Goal: Task Accomplishment & Management: Manage account settings

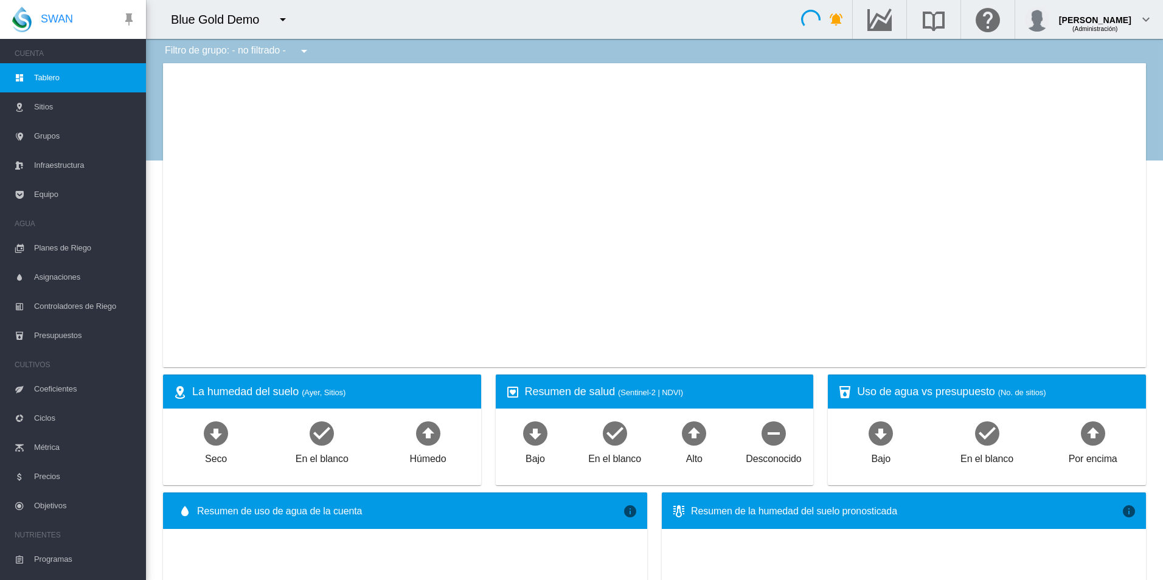
type input "**********"
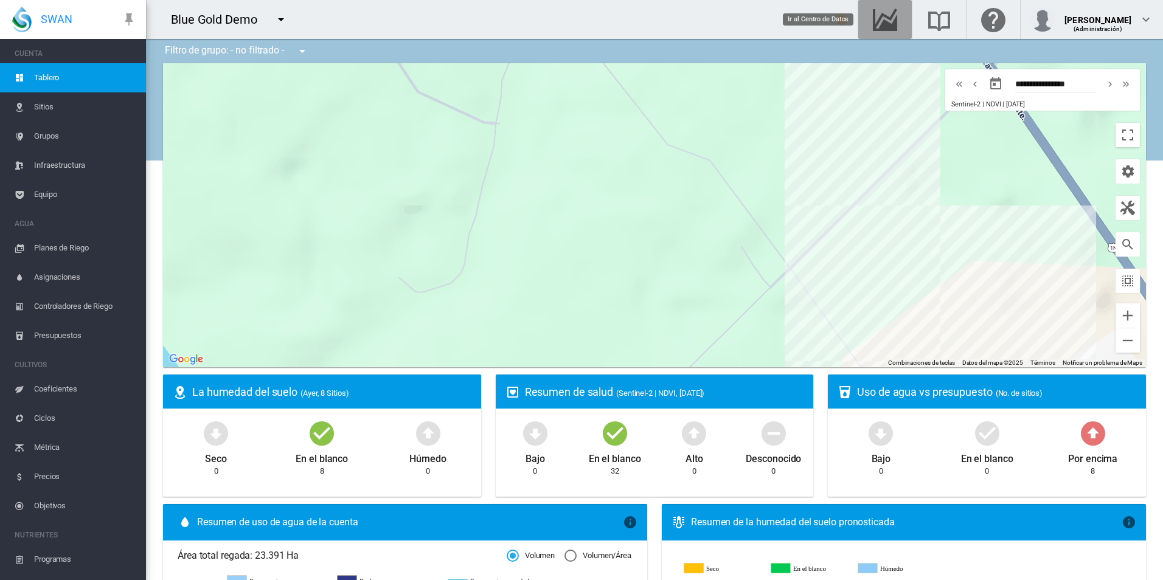
click at [880, 22] on md-icon "Ir al Centro de Datos" at bounding box center [884, 19] width 29 height 15
click at [41, 137] on span "Grupos" at bounding box center [85, 136] width 102 height 29
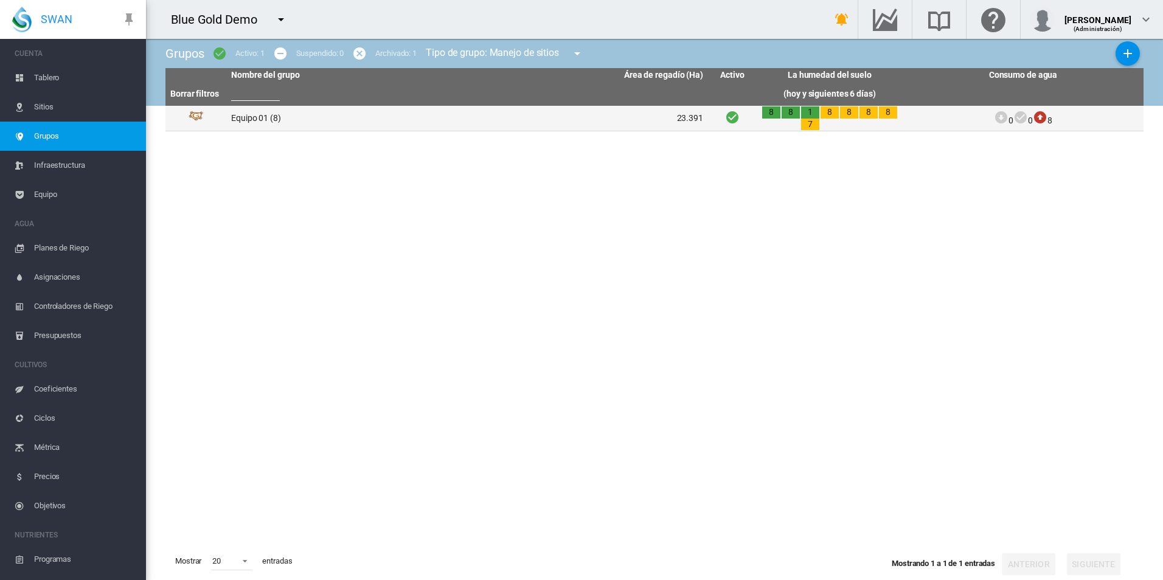
click at [251, 119] on td "Equipo 01 (8)" at bounding box center [346, 118] width 241 height 25
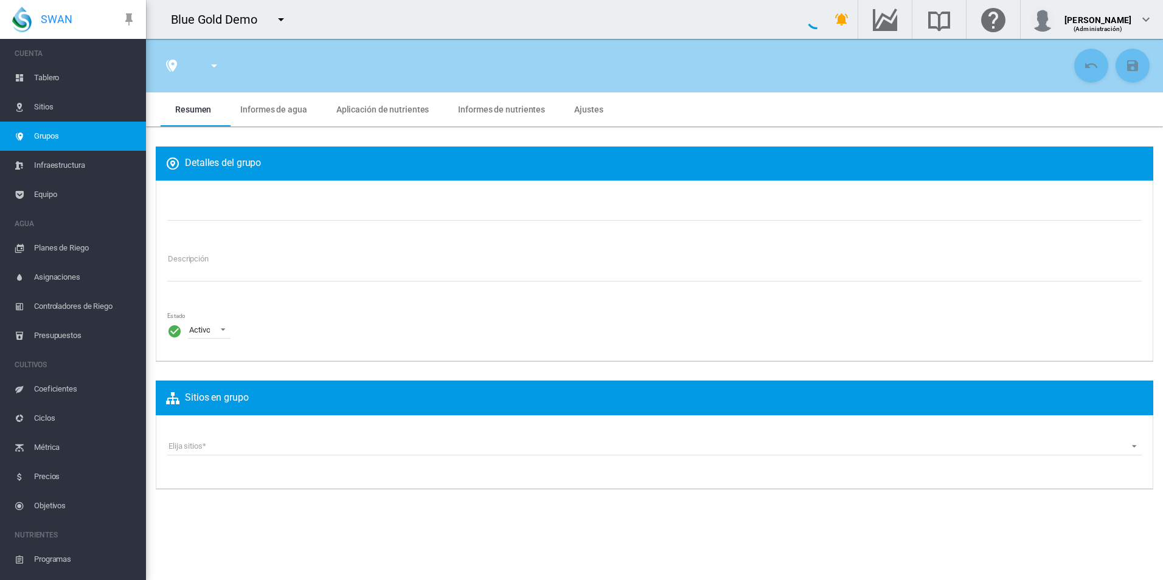
type input "*********"
type textarea "**********"
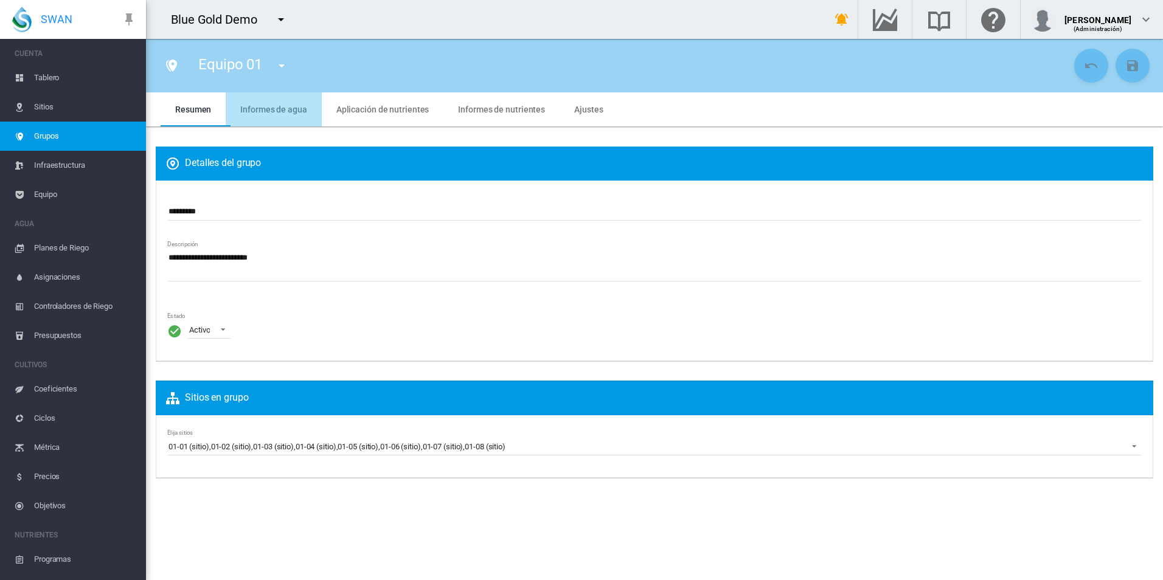
click at [275, 111] on span "Informes de agua" at bounding box center [273, 110] width 66 height 10
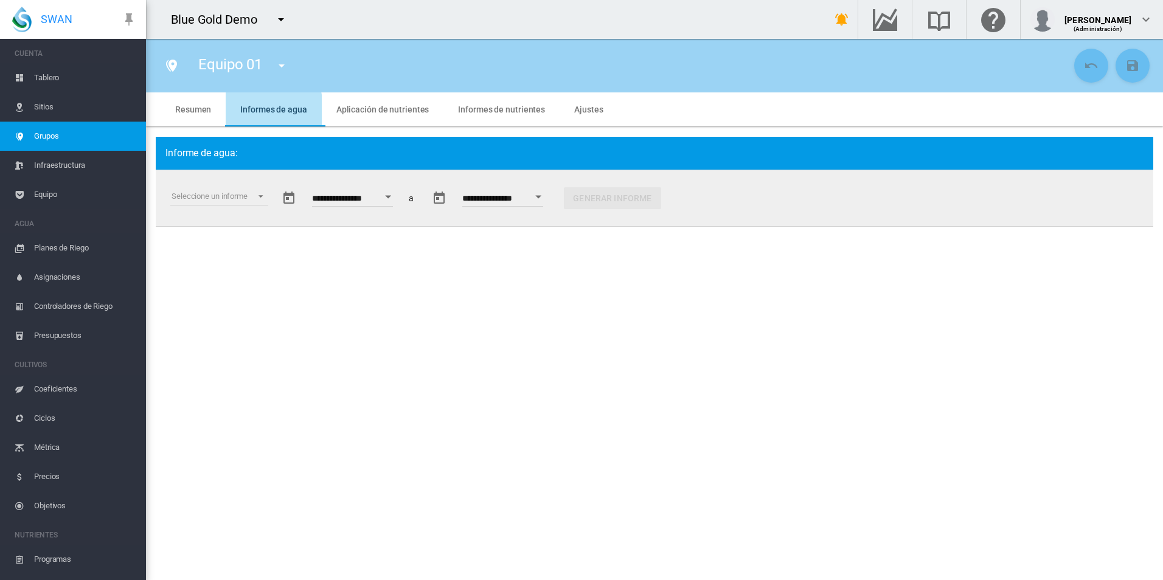
click at [262, 112] on span "Informes de agua" at bounding box center [273, 110] width 66 height 10
click at [192, 110] on span "Resumen" at bounding box center [193, 110] width 36 height 10
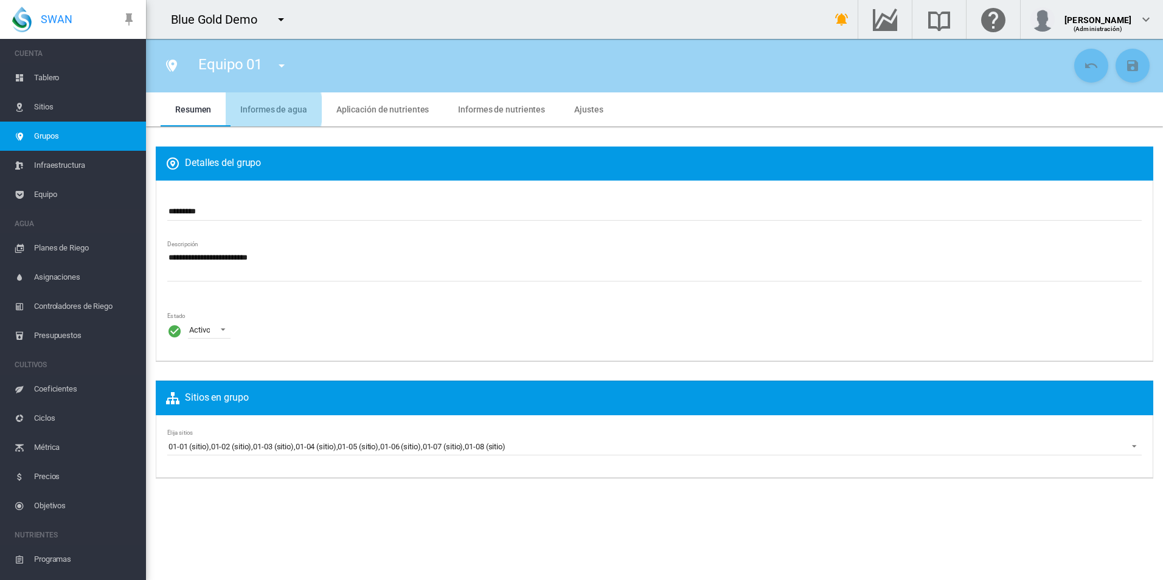
click at [268, 109] on span "Informes de agua" at bounding box center [273, 110] width 66 height 10
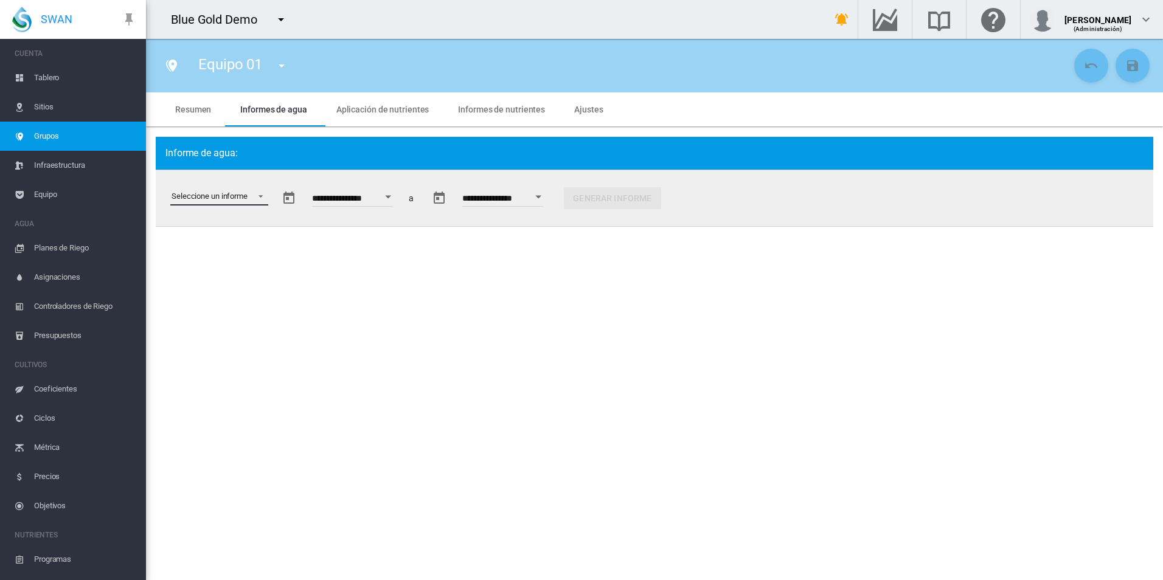
click at [259, 196] on md-select "Seleccione un informe Extracción de datos Riego Planificado y Aplicado Estado d…" at bounding box center [219, 196] width 98 height 18
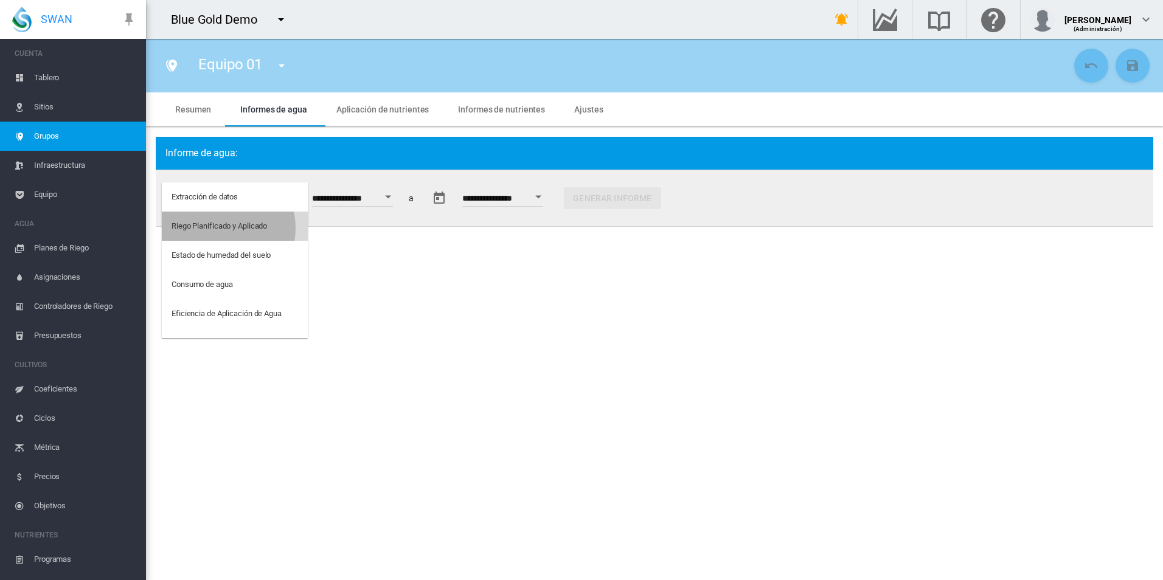
click at [221, 228] on div "Riego Planificado y Aplicado" at bounding box center [218, 226] width 95 height 11
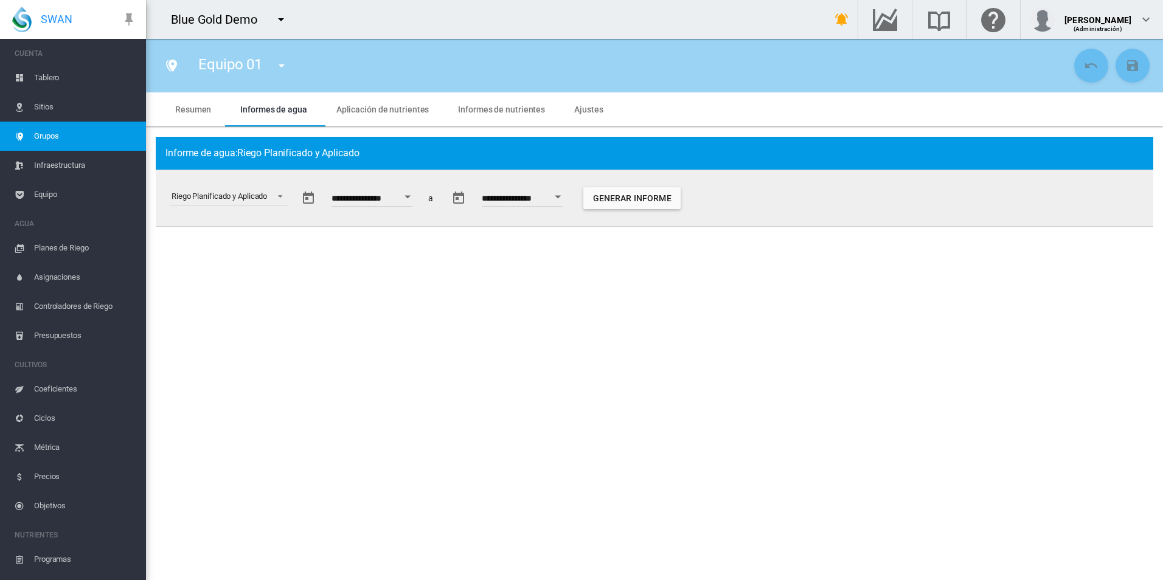
click at [418, 199] on button "Open calendar" at bounding box center [407, 197] width 22 height 22
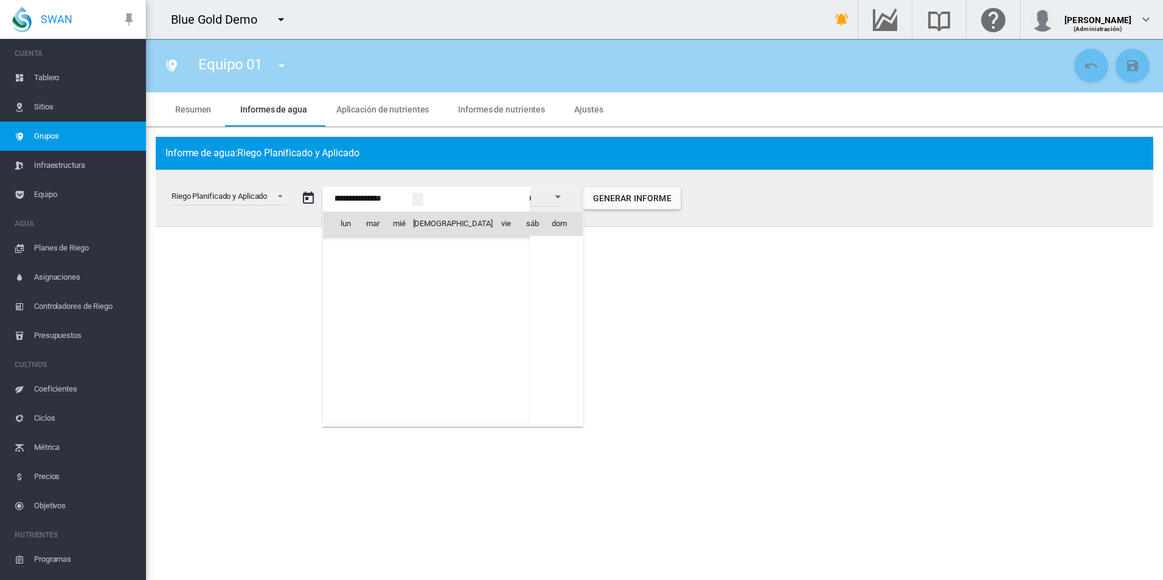
scroll to position [30131, 0]
click at [362, 250] on span "ago 2025" at bounding box center [349, 249] width 25 height 10
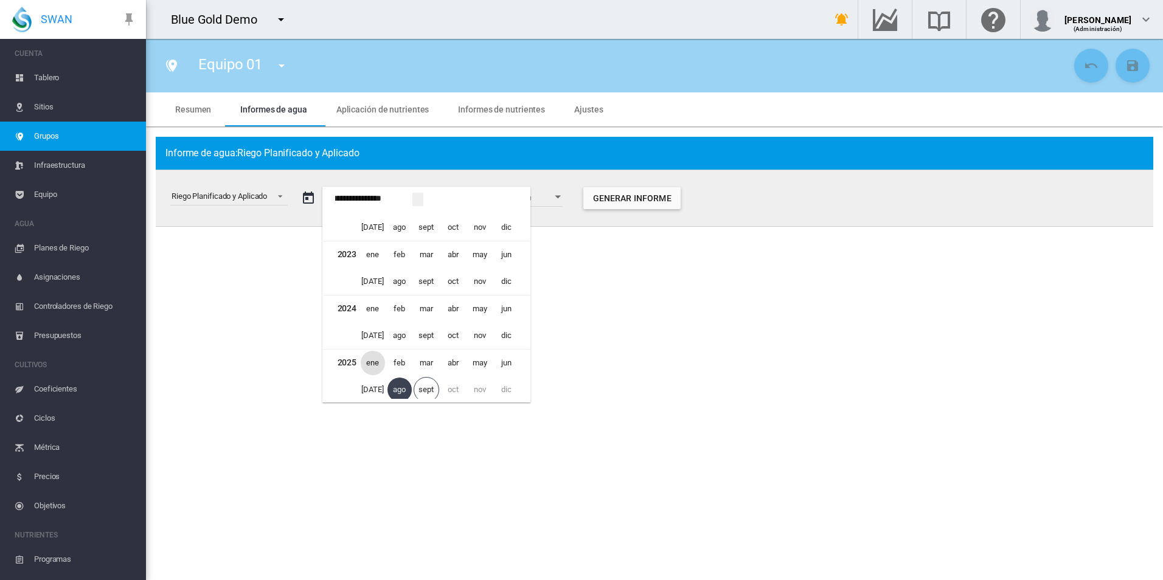
click at [369, 361] on span "ene" at bounding box center [373, 363] width 24 height 24
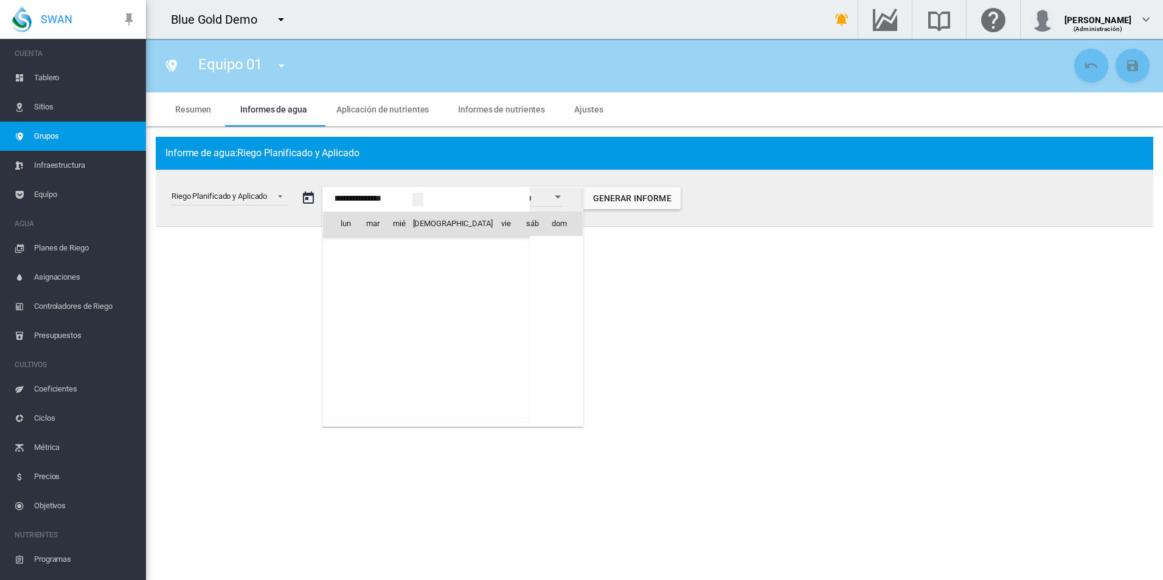
scroll to position [29003, 0]
click at [399, 271] on span "1" at bounding box center [399, 276] width 24 height 24
type input "**********"
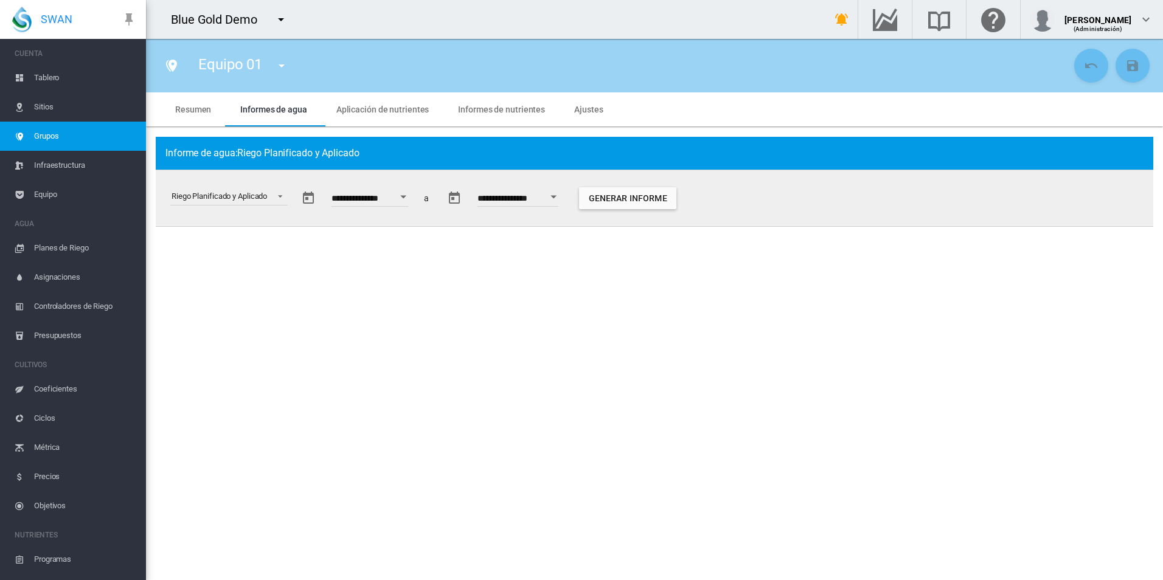
click at [399, 271] on section "Equipo 01 Equipo 01 Resumen Informes de agua Aplicación de nutrientes Informes …" at bounding box center [654, 309] width 1017 height 541
click at [647, 196] on button "Generar informe" at bounding box center [627, 198] width 97 height 22
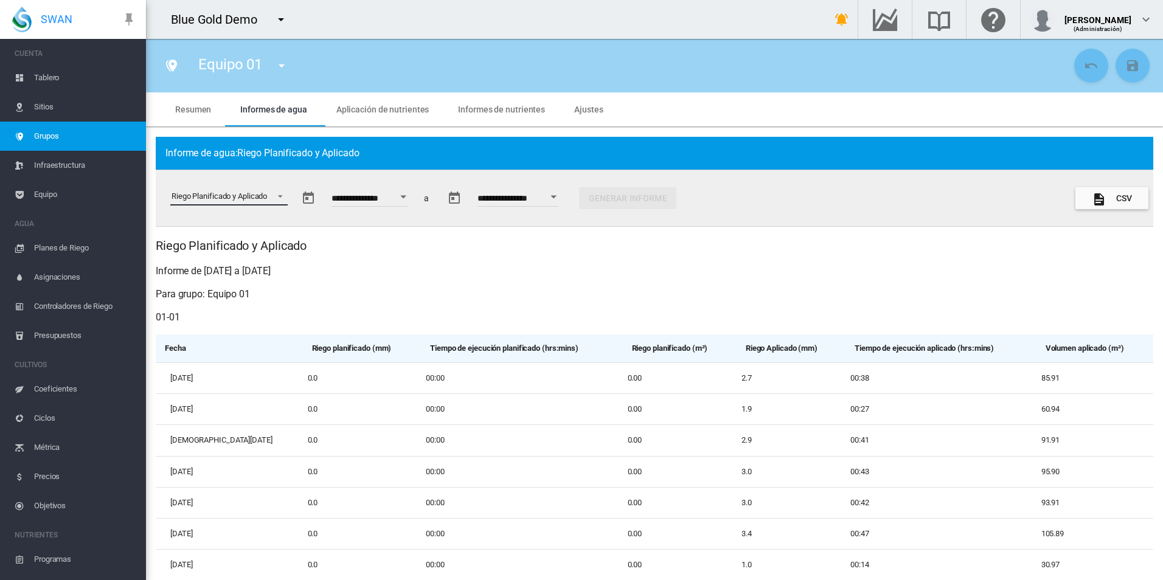
click at [278, 201] on span "Seleccione un informe: \a Riego Planificado y Aplicado\a" at bounding box center [276, 195] width 15 height 11
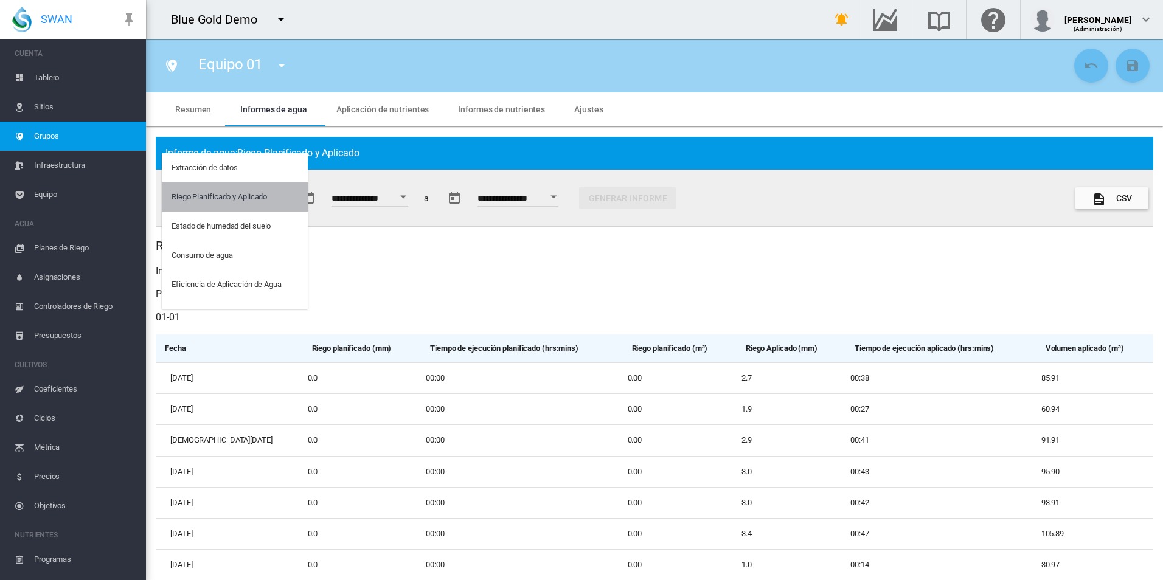
click at [246, 197] on div "Riego Planificado y Aplicado" at bounding box center [218, 197] width 95 height 11
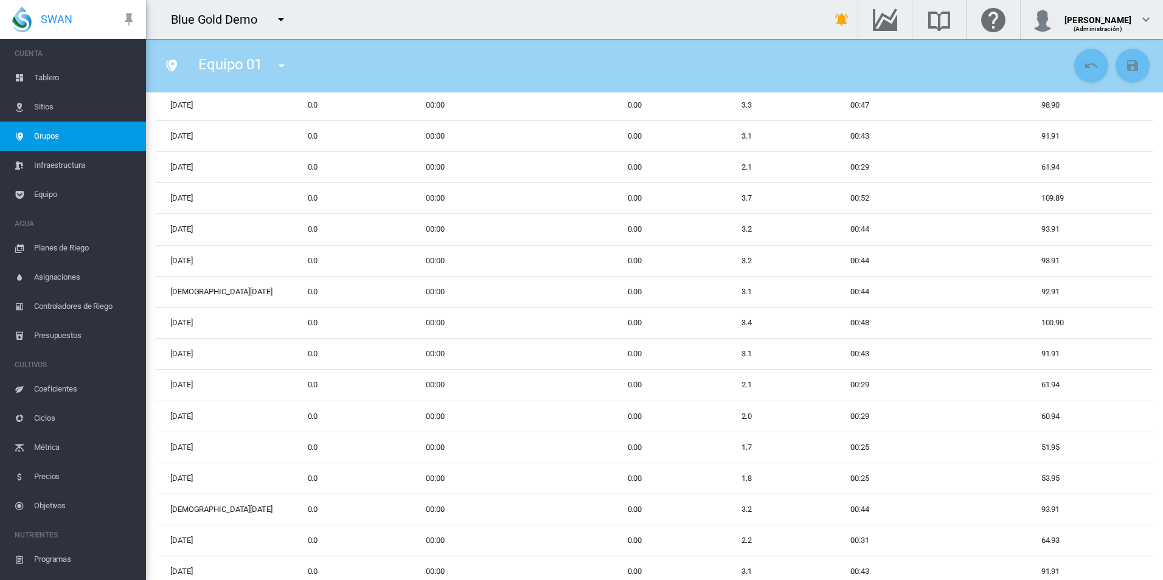
scroll to position [0, 0]
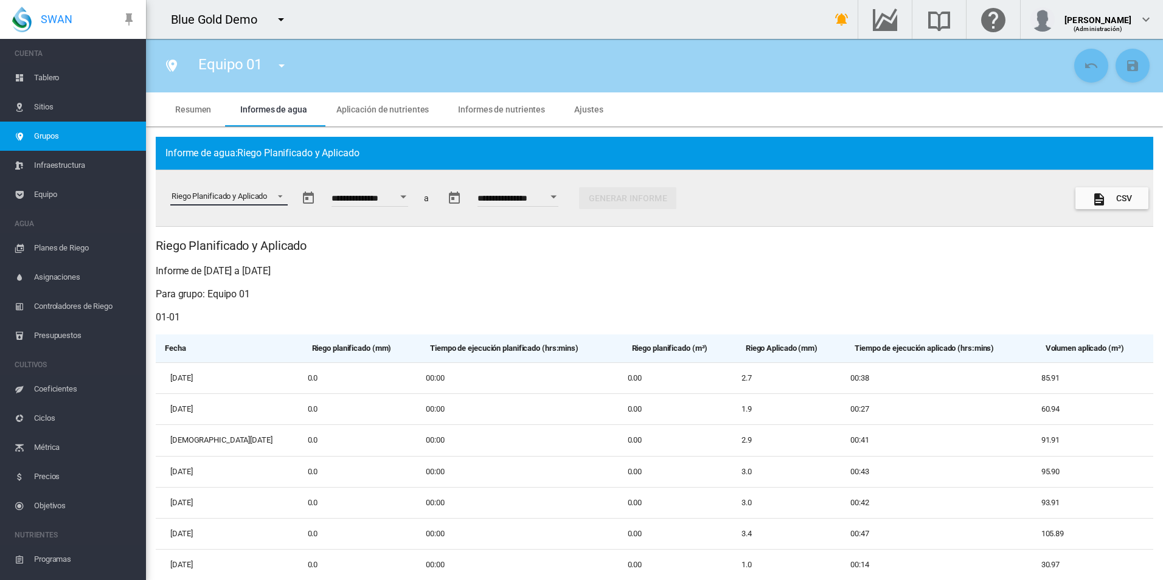
click at [280, 196] on span "Seleccione un informe: \a Riego Planificado y Aplicado\a" at bounding box center [276, 195] width 15 height 11
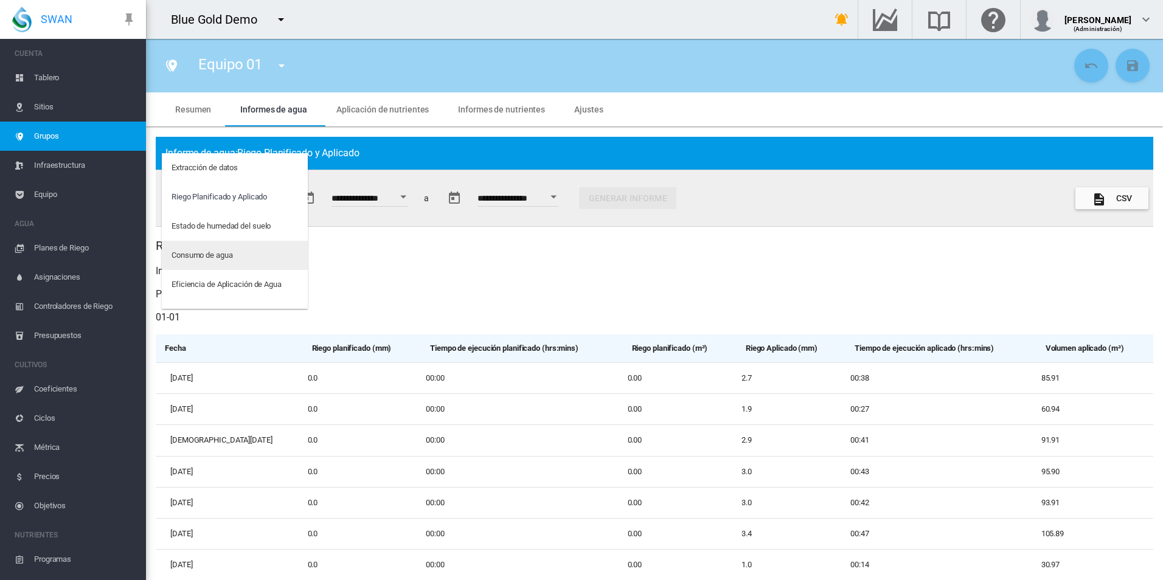
click at [225, 260] on div "Consumo de agua" at bounding box center [201, 255] width 61 height 11
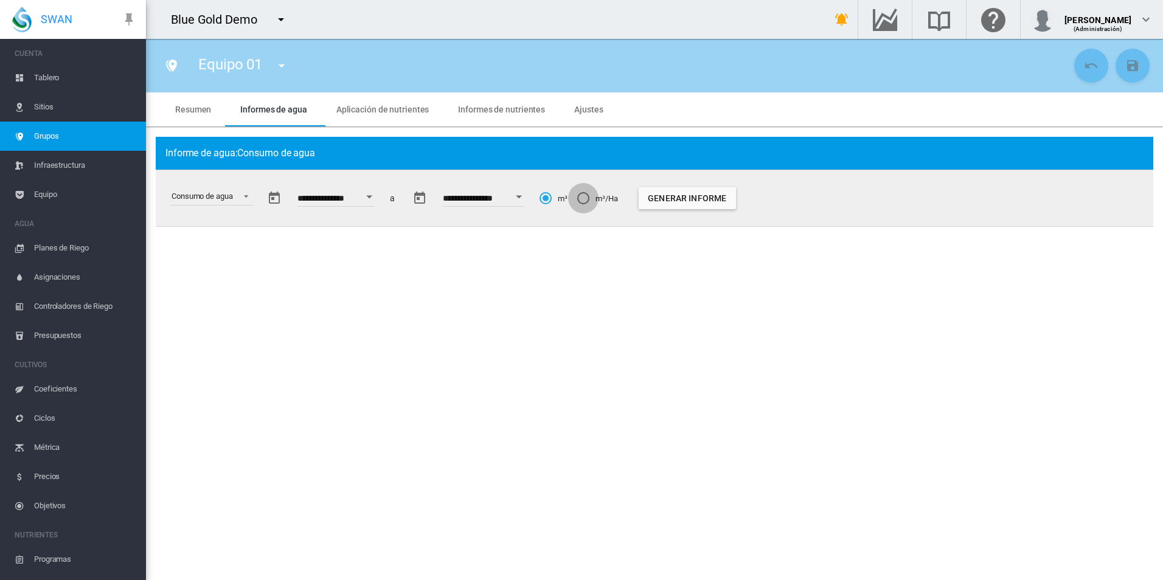
click at [589, 198] on div "m³/Ha" at bounding box center [583, 198] width 12 height 12
click at [711, 201] on button "Generar informe" at bounding box center [686, 198] width 97 height 22
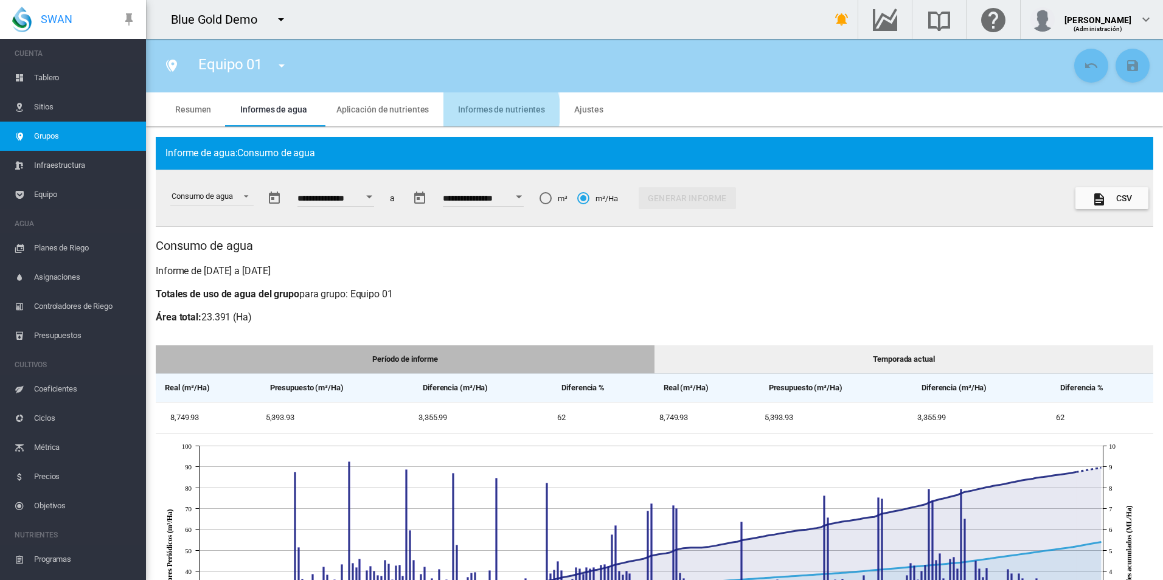
click at [490, 111] on reports "Informes de nutrientes" at bounding box center [501, 110] width 87 height 10
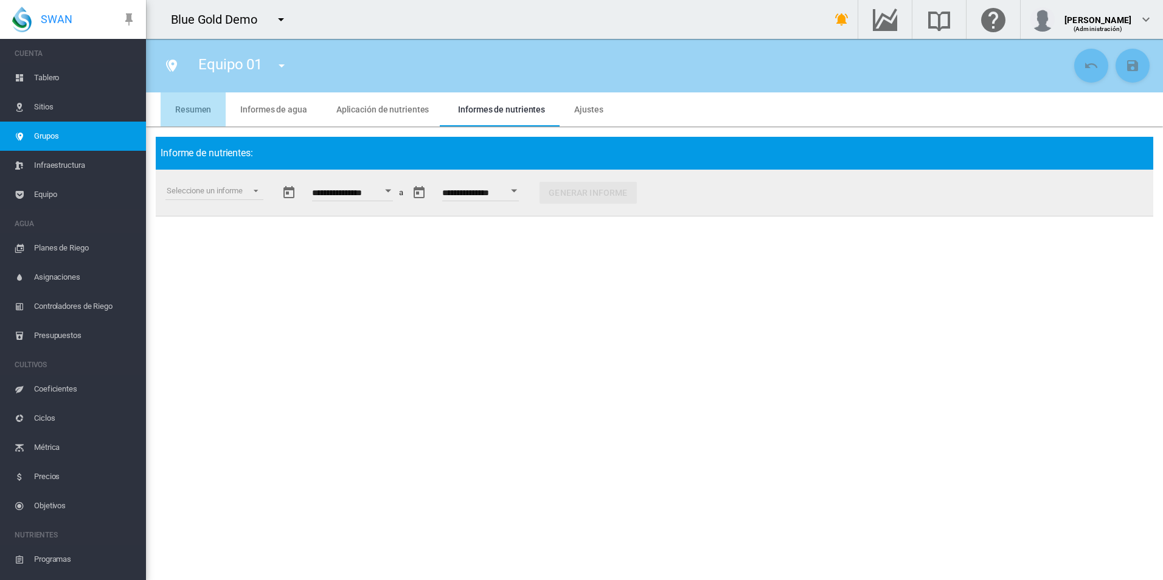
click at [188, 105] on span "Resumen" at bounding box center [193, 110] width 36 height 10
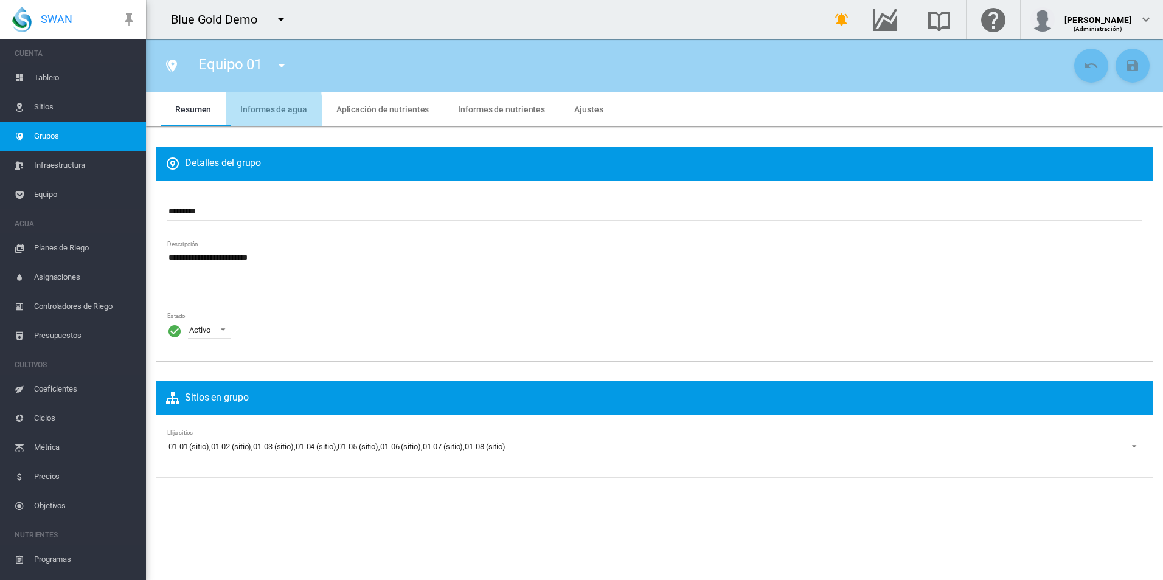
click at [255, 113] on span "Informes de agua" at bounding box center [273, 110] width 66 height 10
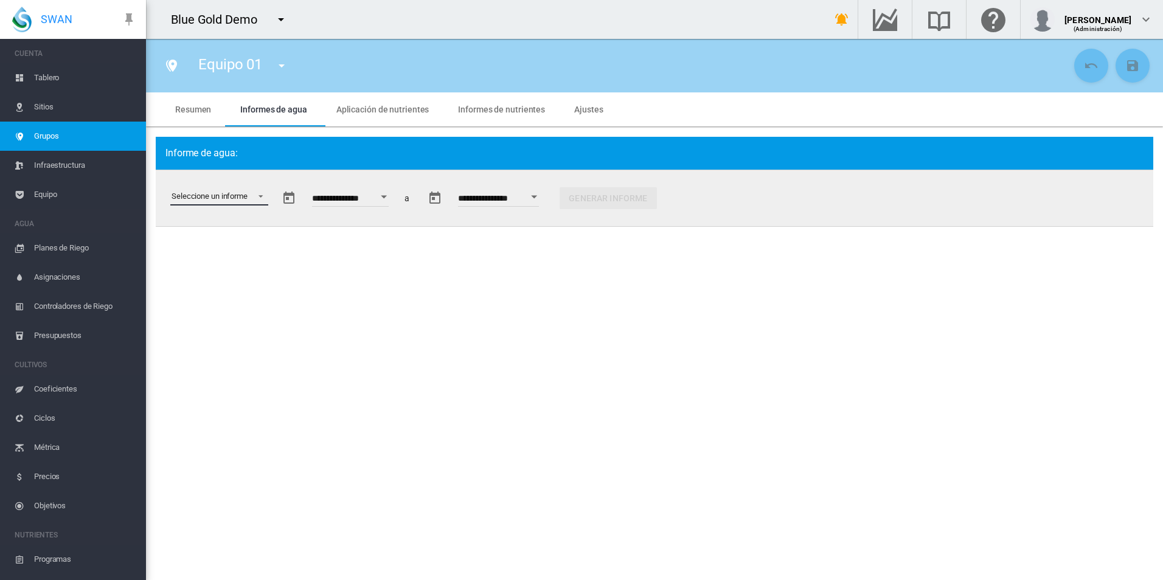
click at [255, 205] on md-select "Seleccione un informe" at bounding box center [219, 196] width 98 height 18
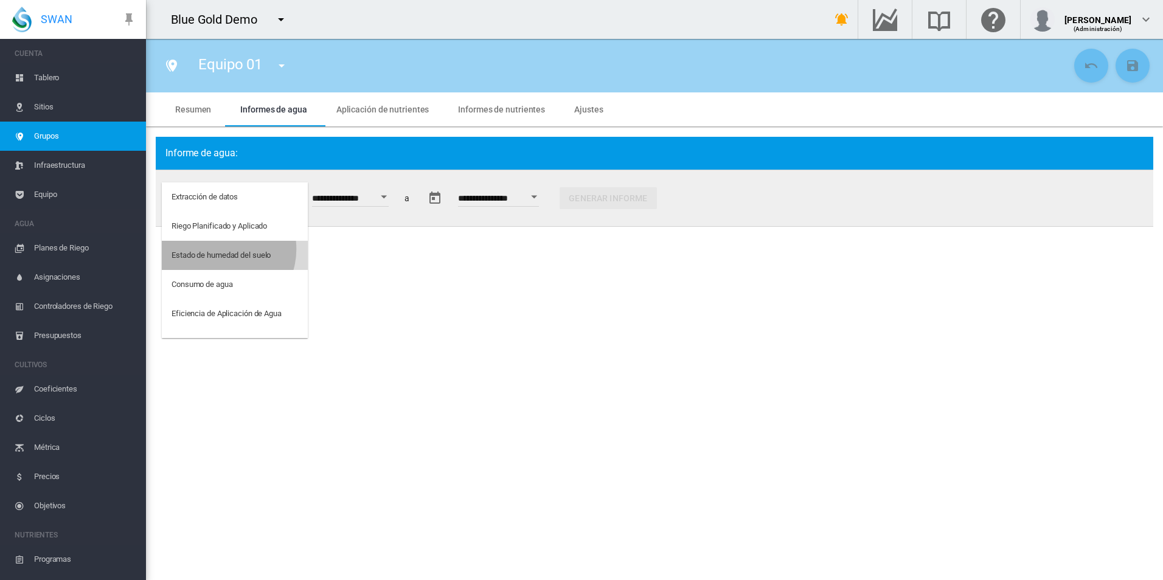
click at [221, 250] on div "Estado de humedad del suelo" at bounding box center [220, 255] width 99 height 11
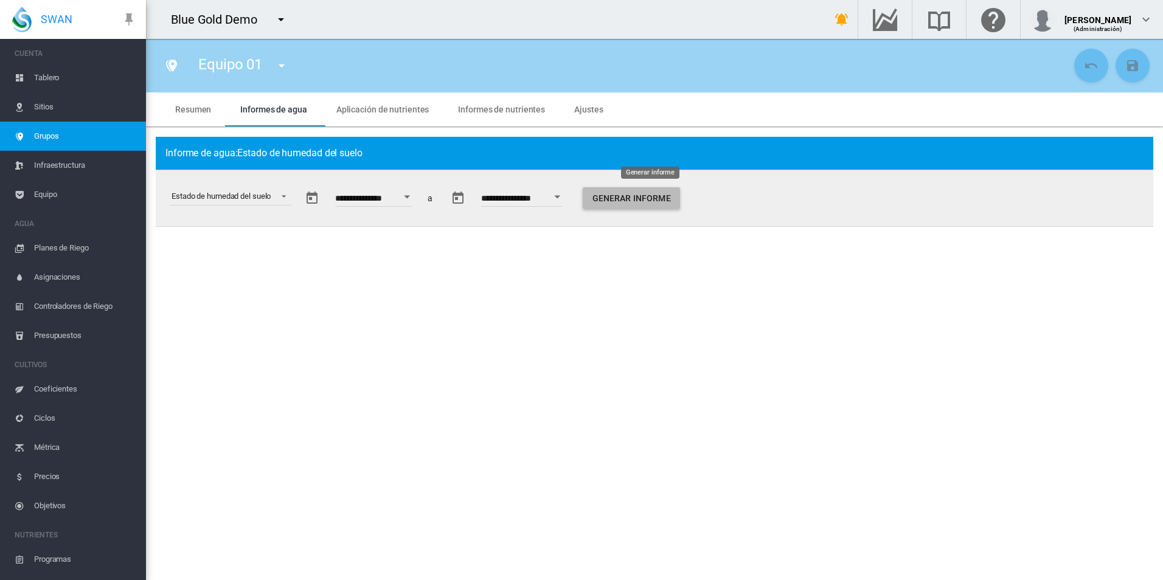
click at [636, 201] on button "Generar informe" at bounding box center [630, 198] width 97 height 22
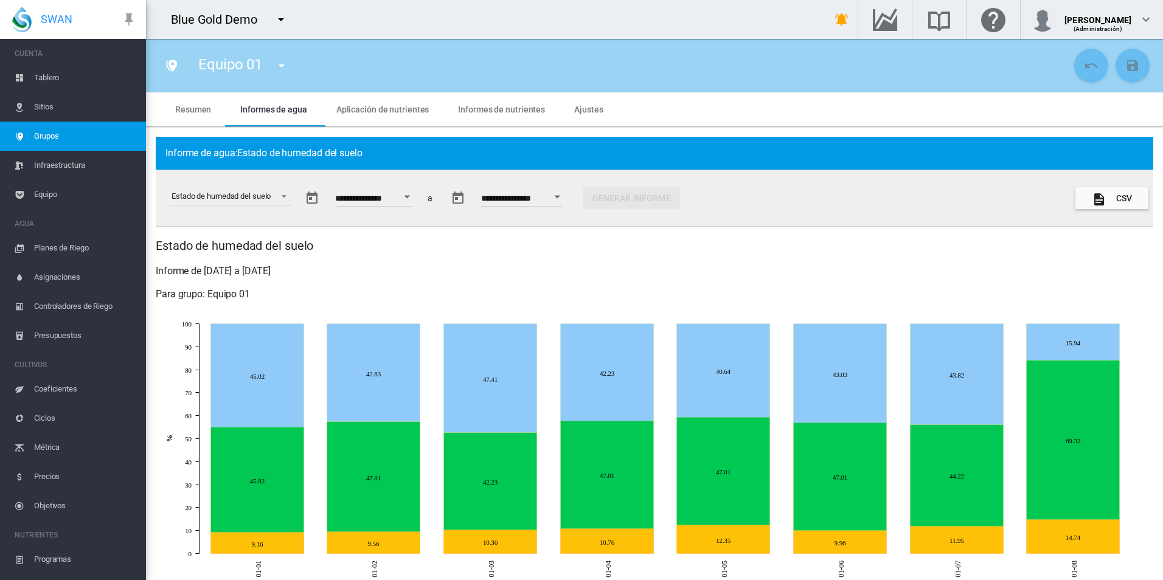
click at [269, 69] on md-menu "Equipo 01" at bounding box center [282, 64] width 32 height 17
click at [279, 66] on md-icon "icon-menu-down" at bounding box center [281, 65] width 15 height 15
click at [298, 111] on span "Equipo 01" at bounding box center [308, 111] width 41 height 11
click at [44, 192] on span "Equipo" at bounding box center [85, 194] width 102 height 29
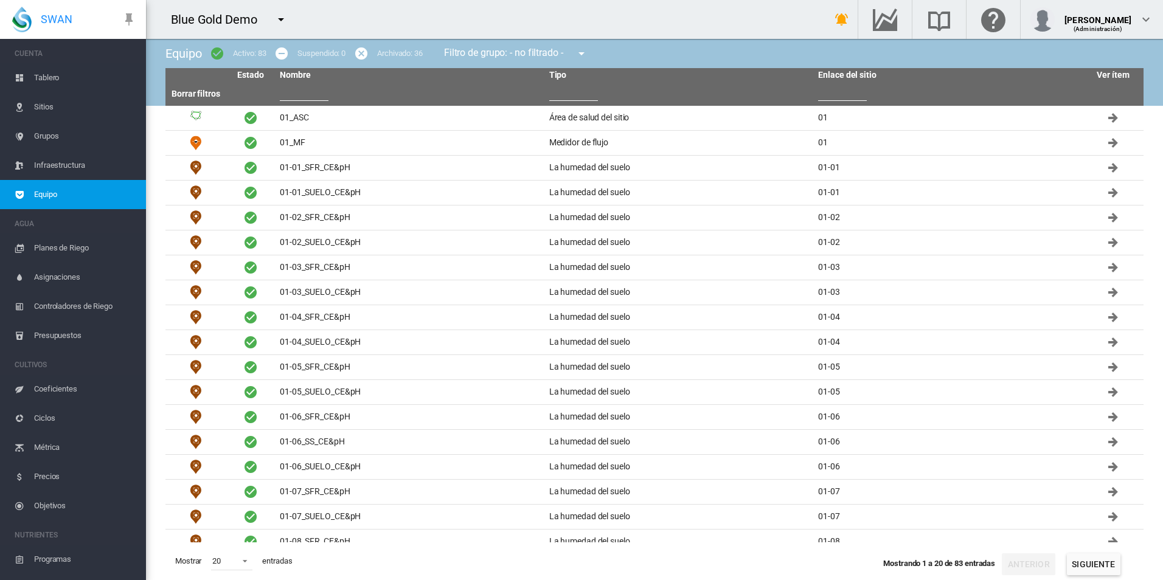
click at [57, 246] on span "Planes [PERSON_NAME]" at bounding box center [85, 247] width 102 height 29
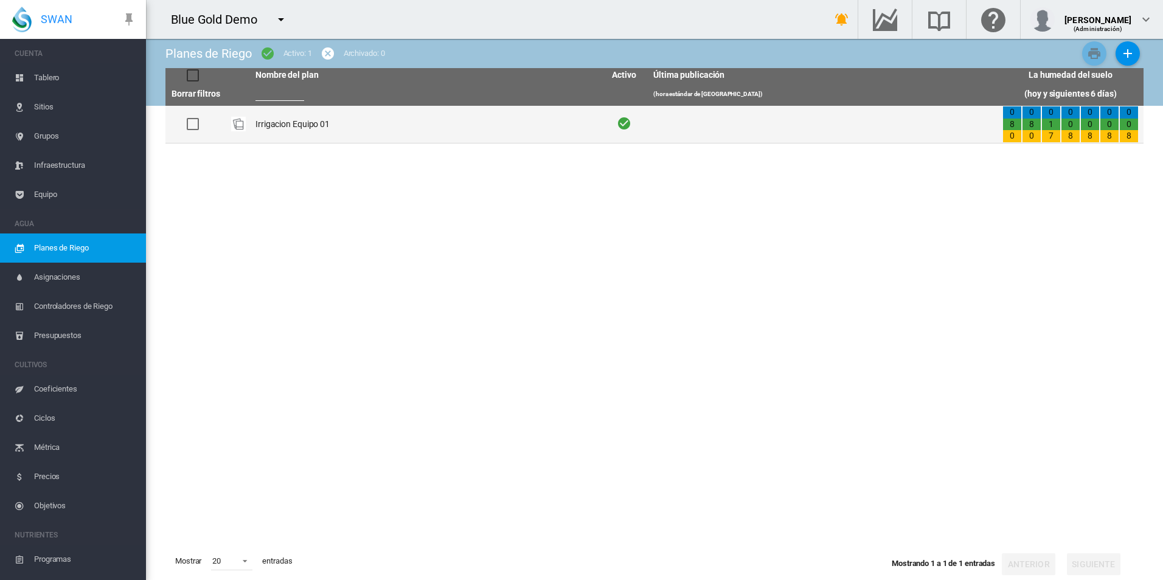
click at [280, 125] on td "Irrigacion Equipo 01" at bounding box center [425, 124] width 349 height 37
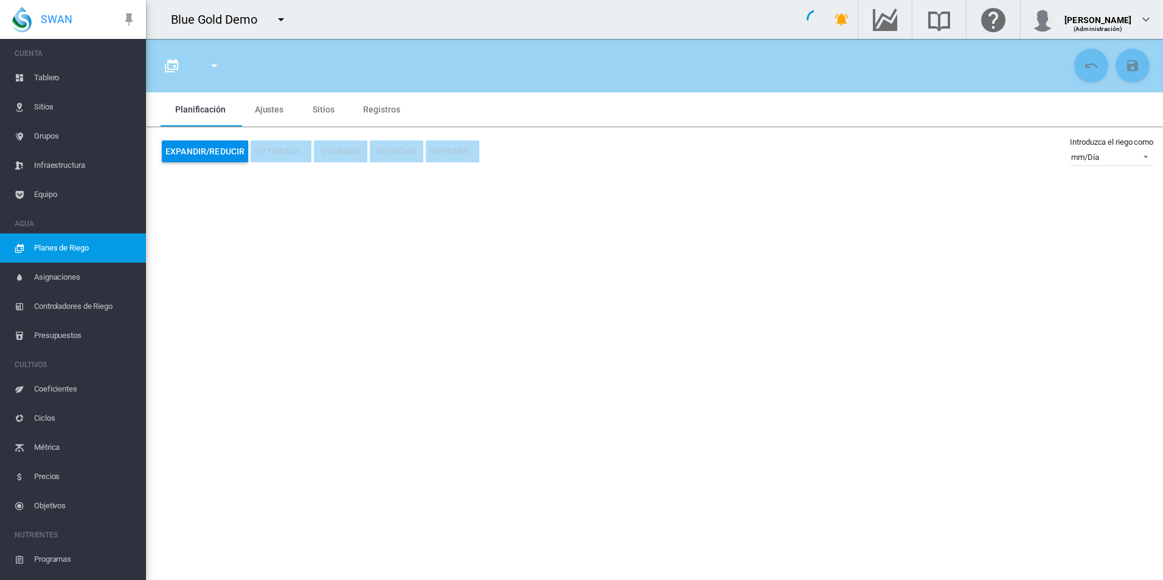
click at [52, 81] on span "Tablero" at bounding box center [85, 77] width 102 height 29
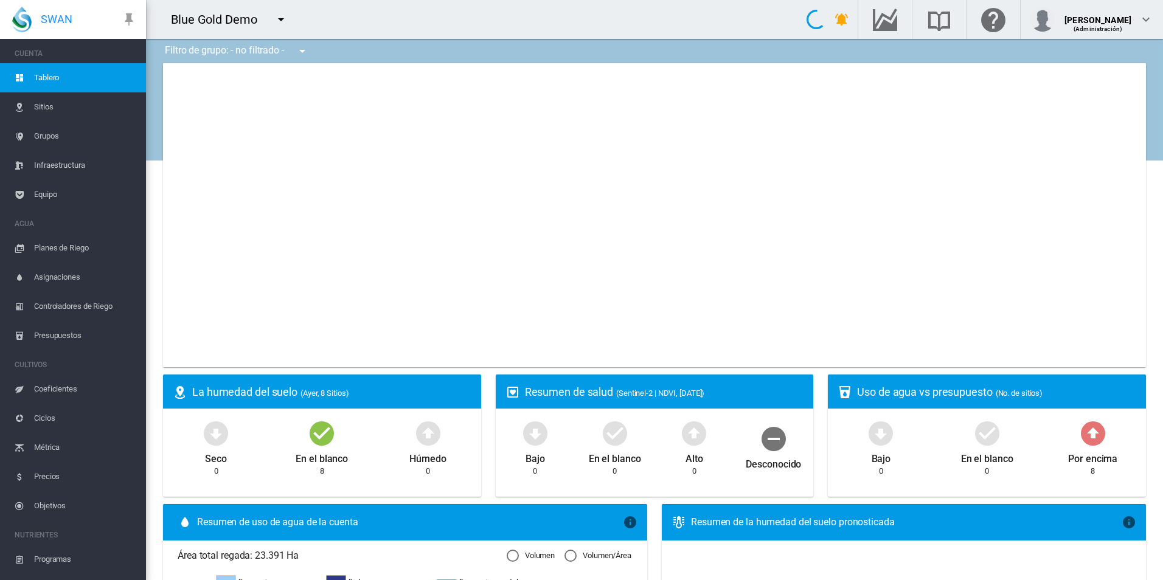
type input "**********"
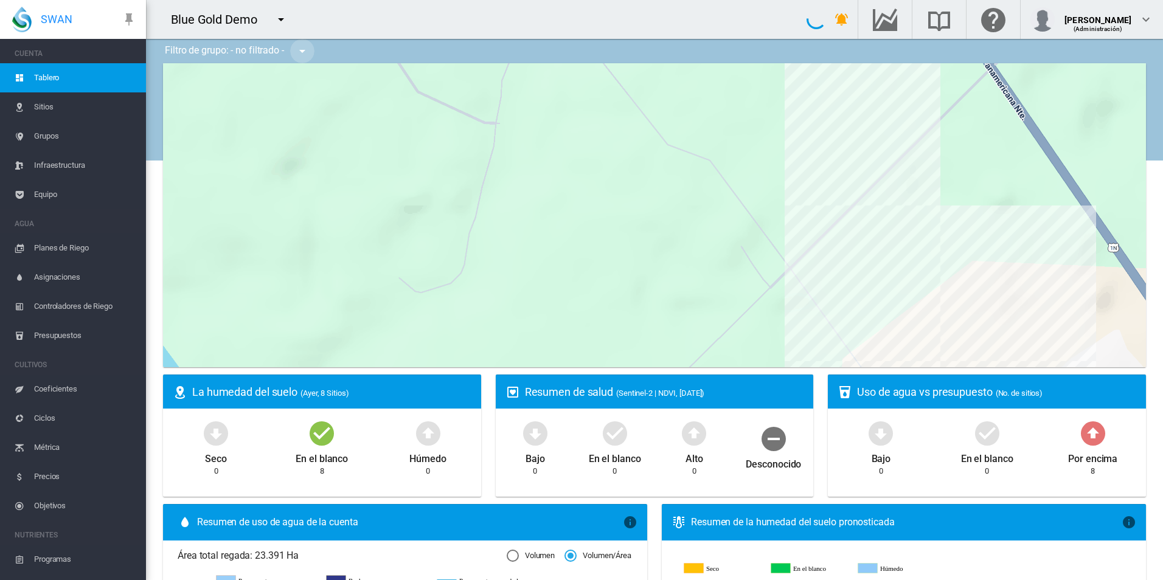
click at [299, 52] on md-icon "icon-menu-down" at bounding box center [302, 51] width 15 height 15
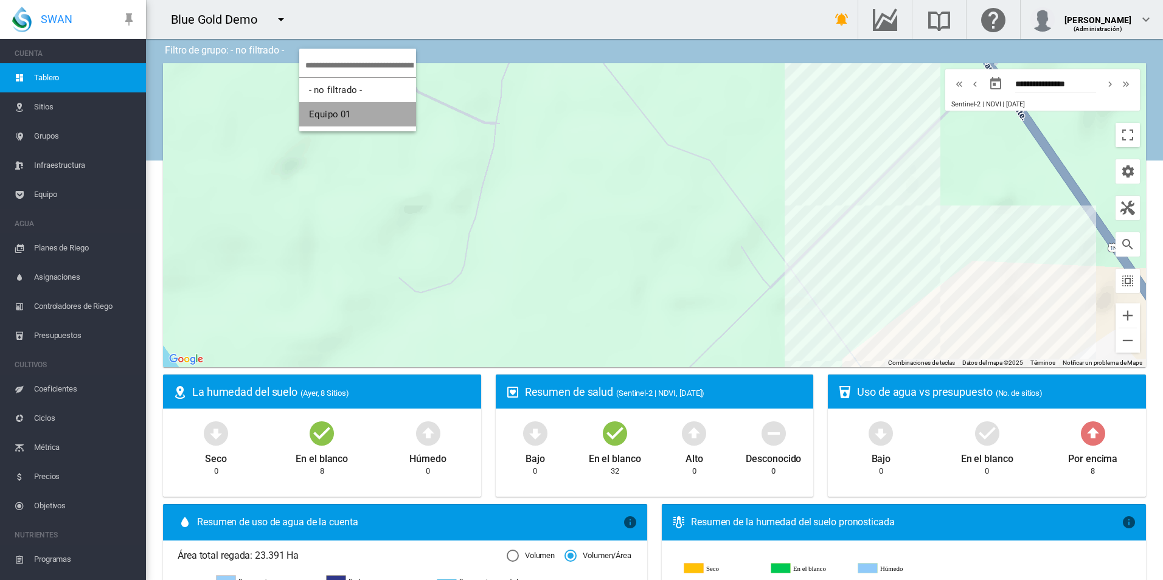
click at [328, 115] on span "Equipo 01" at bounding box center [329, 114] width 41 height 11
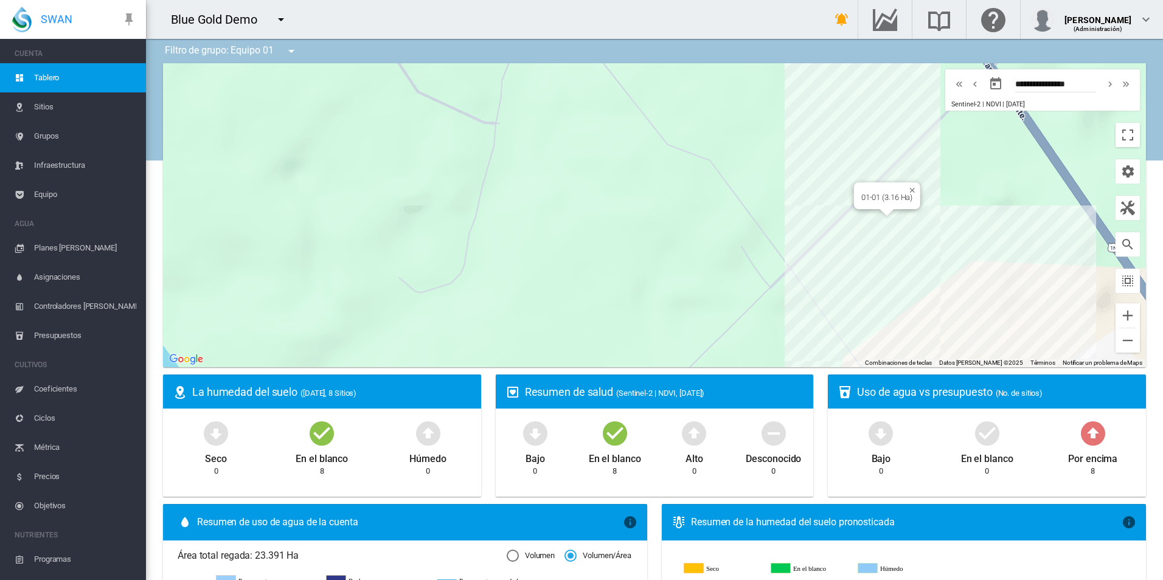
click at [896, 222] on div "01-01 (3.16 Ha)" at bounding box center [654, 215] width 983 height 304
click at [896, 222] on div at bounding box center [654, 215] width 983 height 304
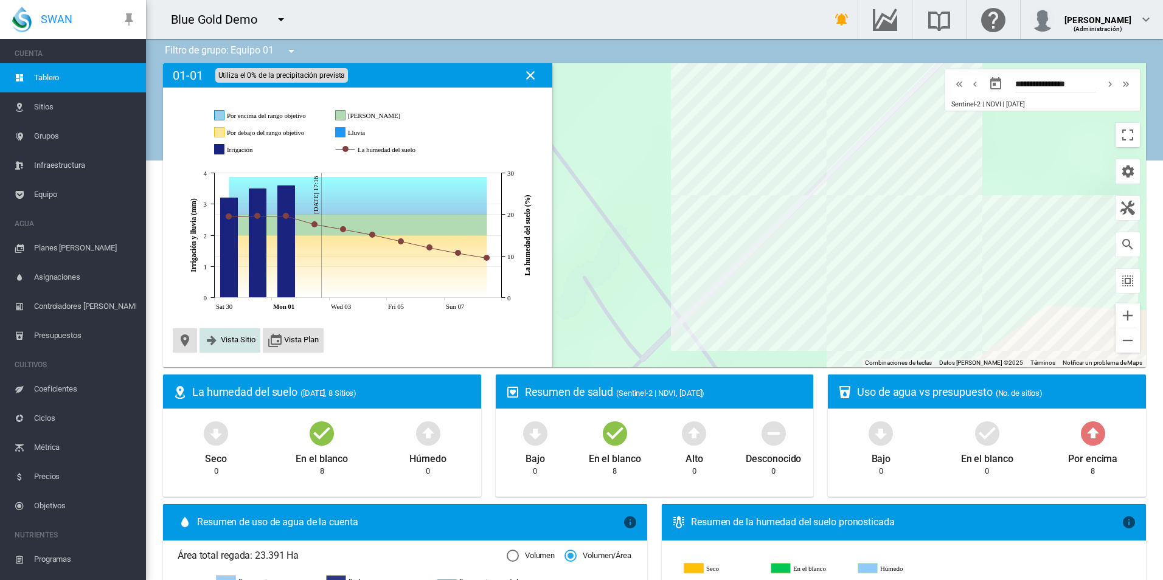
click at [228, 343] on span "Vista Sitio" at bounding box center [238, 339] width 35 height 9
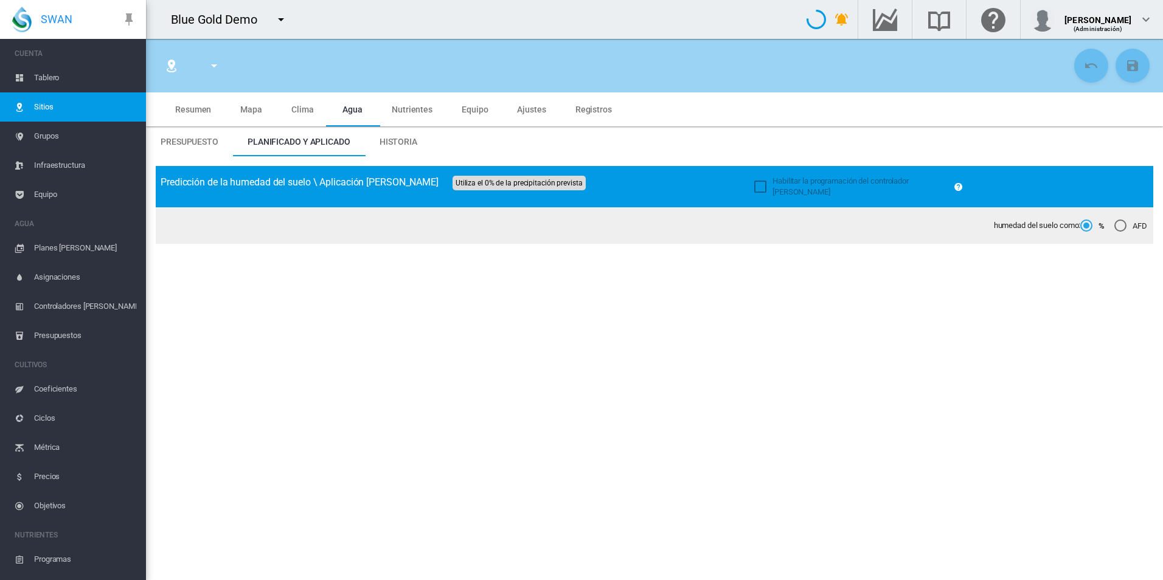
type input "*****"
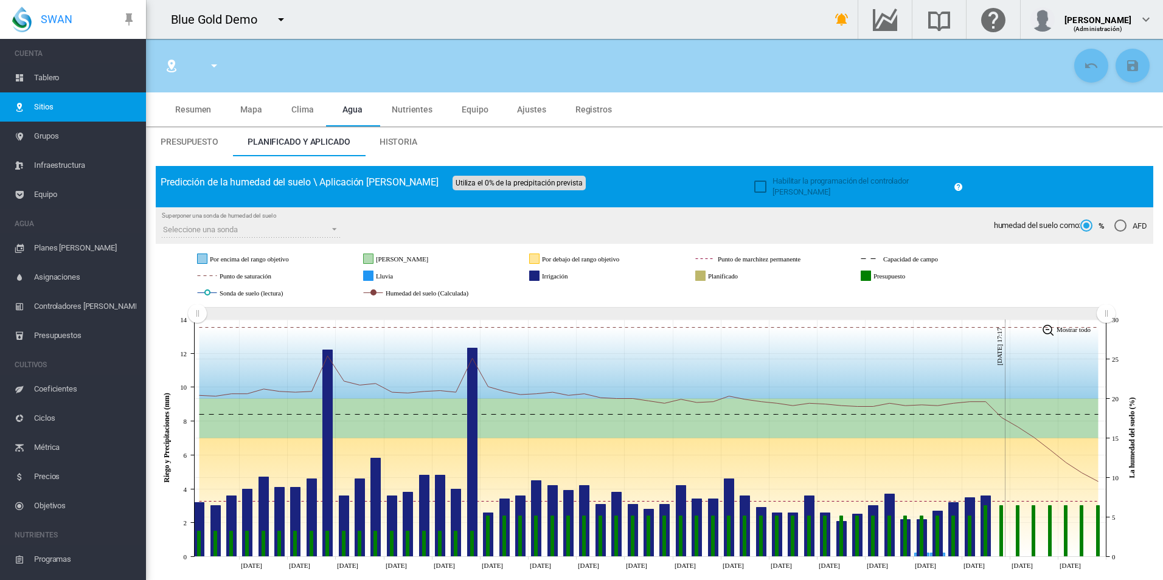
drag, startPoint x: 877, startPoint y: 305, endPoint x: 198, endPoint y: 310, distance: 679.8
click at [198, 310] on rect "Zoom chart using cursor arrows" at bounding box center [197, 314] width 15 height 12
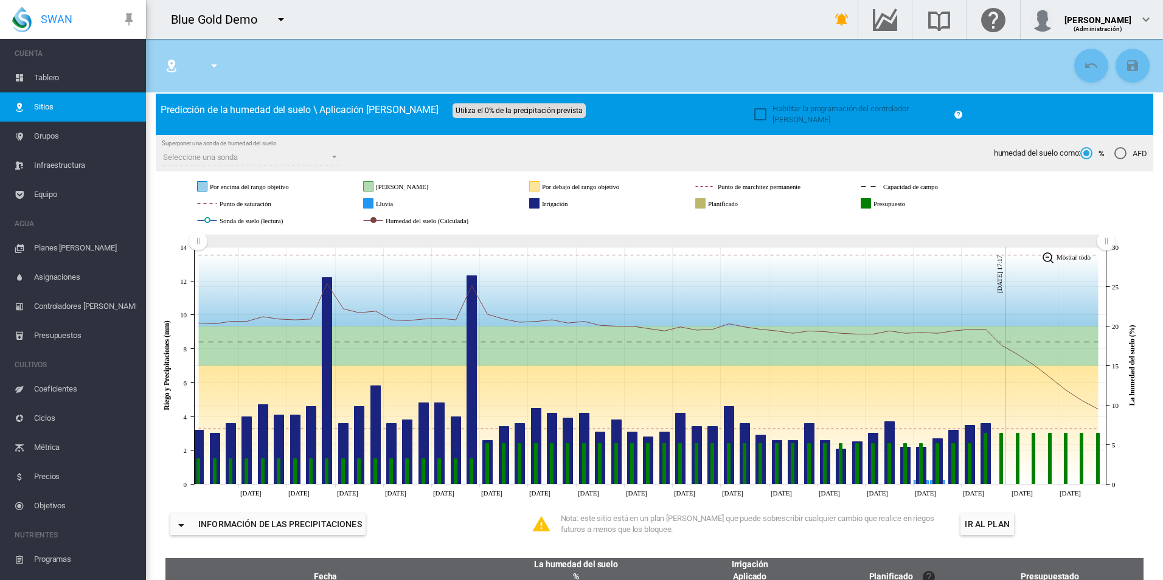
scroll to position [99, 0]
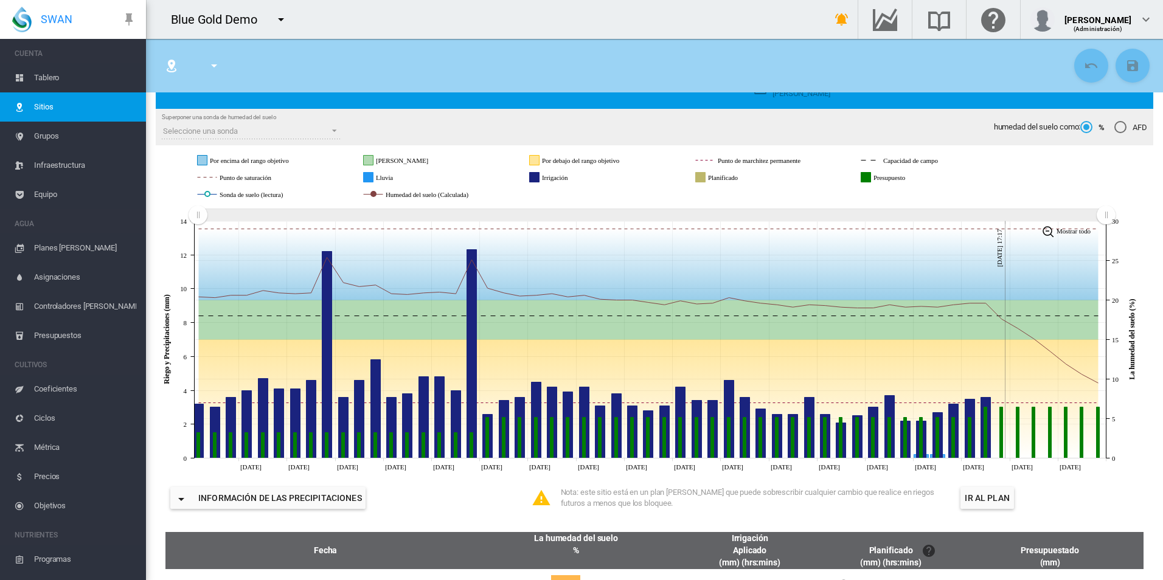
click at [373, 192] on circle "Humedad del suelo (Calculada)" at bounding box center [373, 194] width 5 height 5
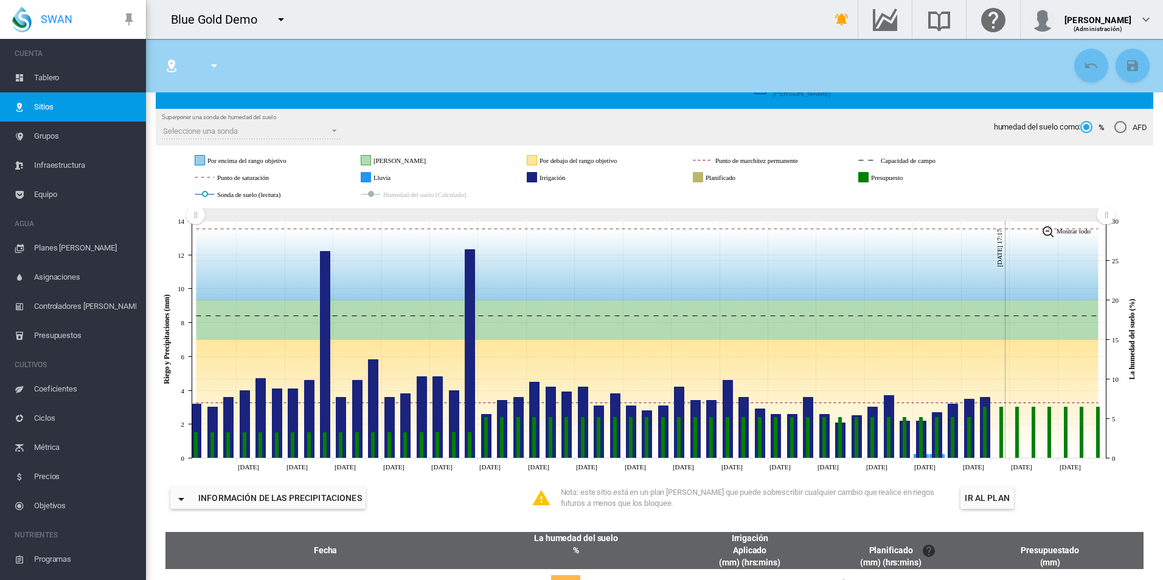
click at [373, 192] on circle "Humedad del suelo (Calculada)" at bounding box center [370, 194] width 5 height 5
drag, startPoint x: 757, startPoint y: 181, endPoint x: 613, endPoint y: 182, distance: 143.5
click at [613, 182] on icon at bounding box center [649, 177] width 914 height 57
